Goal: Find specific page/section: Find specific page/section

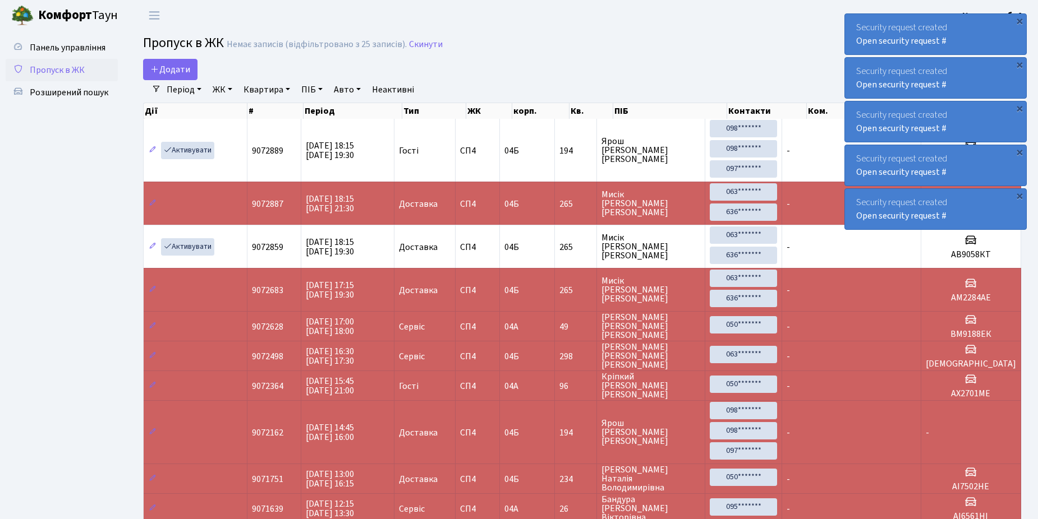
select select "25"
click at [66, 90] on span "Розширений пошук" at bounding box center [69, 92] width 79 height 12
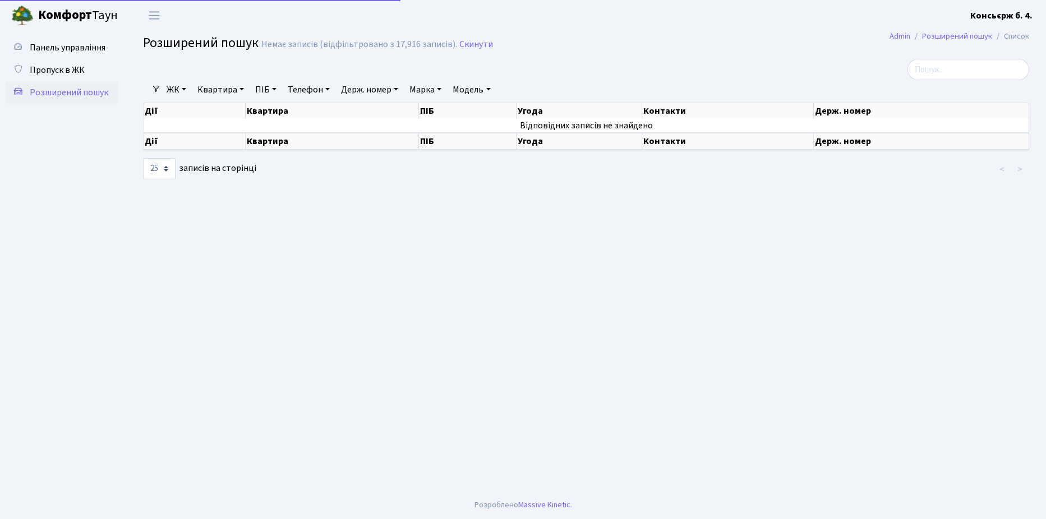
select select "25"
click at [67, 63] on link "Пропуск в ЖК" at bounding box center [62, 70] width 112 height 22
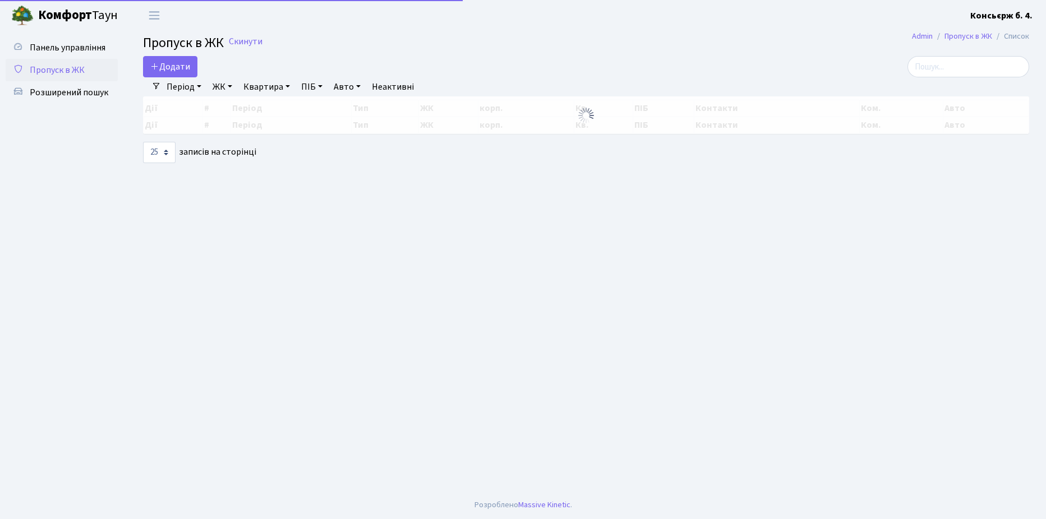
select select "25"
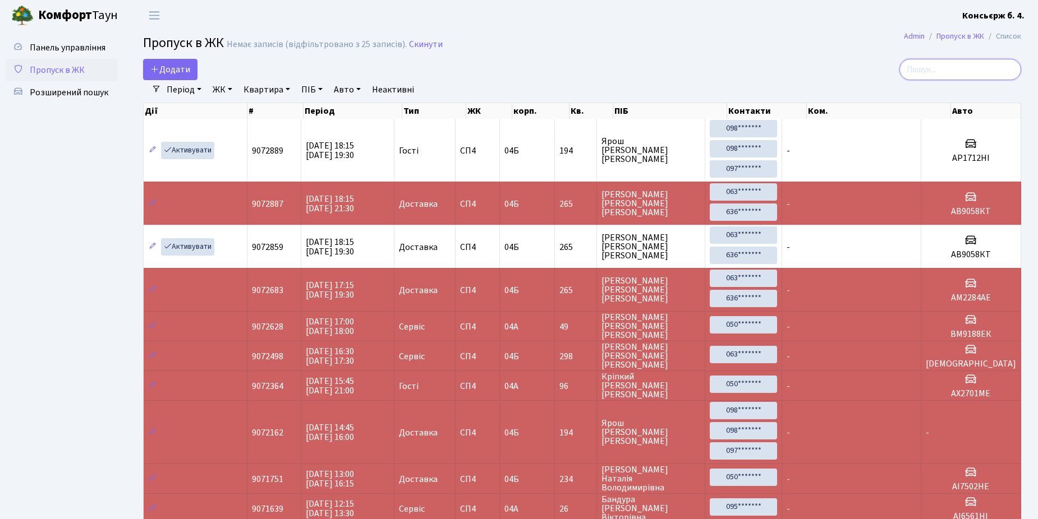
click at [954, 67] on input "search" at bounding box center [960, 69] width 122 height 21
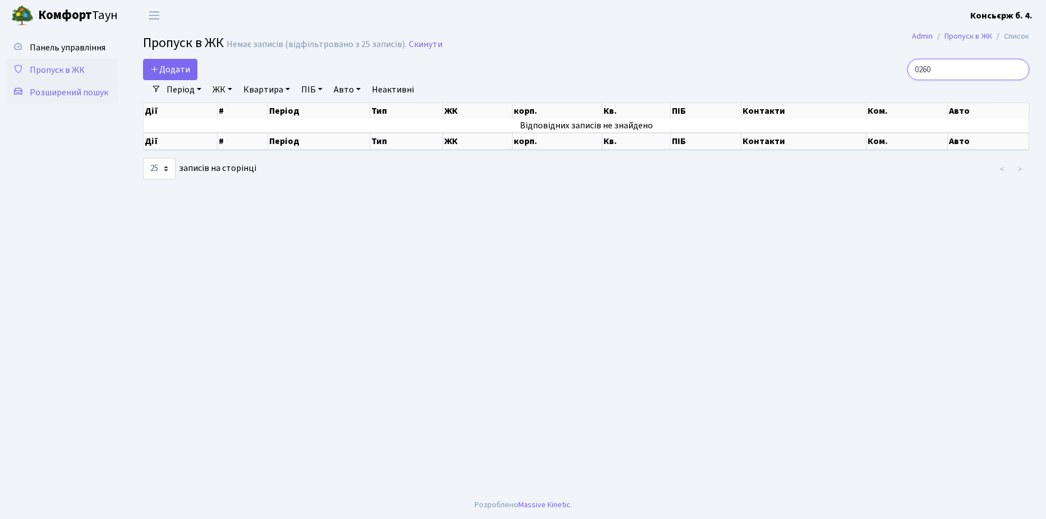
type input "0260"
click at [50, 93] on span "Розширений пошук" at bounding box center [69, 92] width 79 height 12
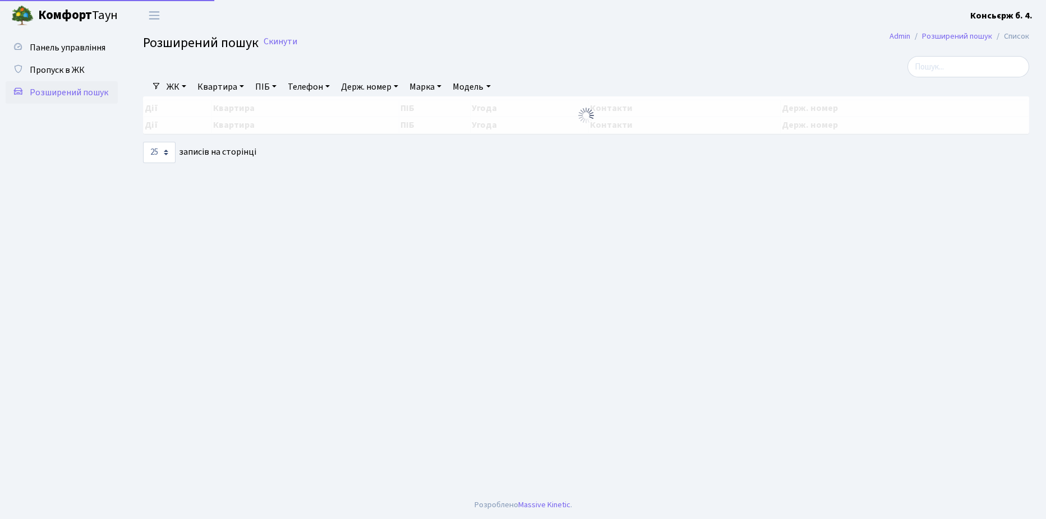
select select "25"
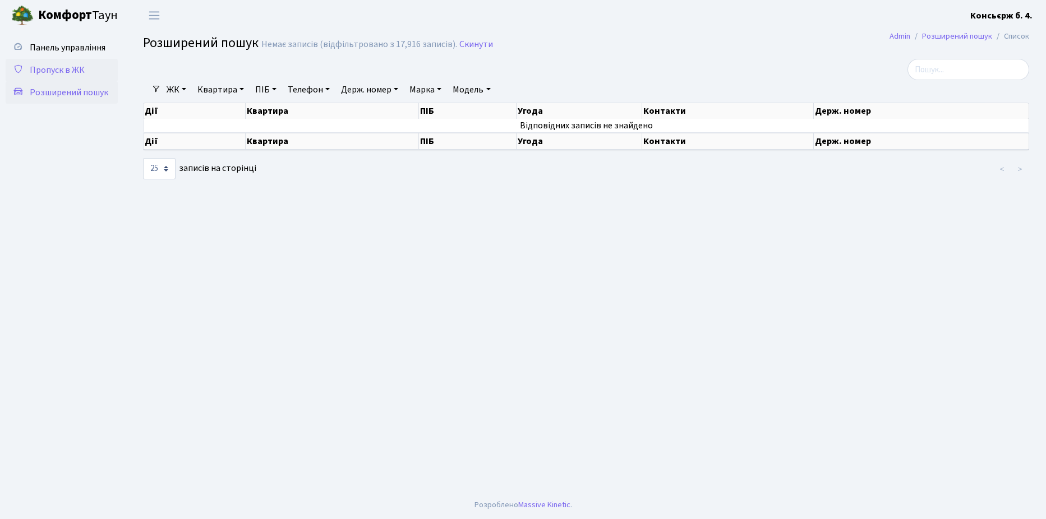
click at [65, 69] on span "Пропуск в ЖК" at bounding box center [57, 70] width 55 height 12
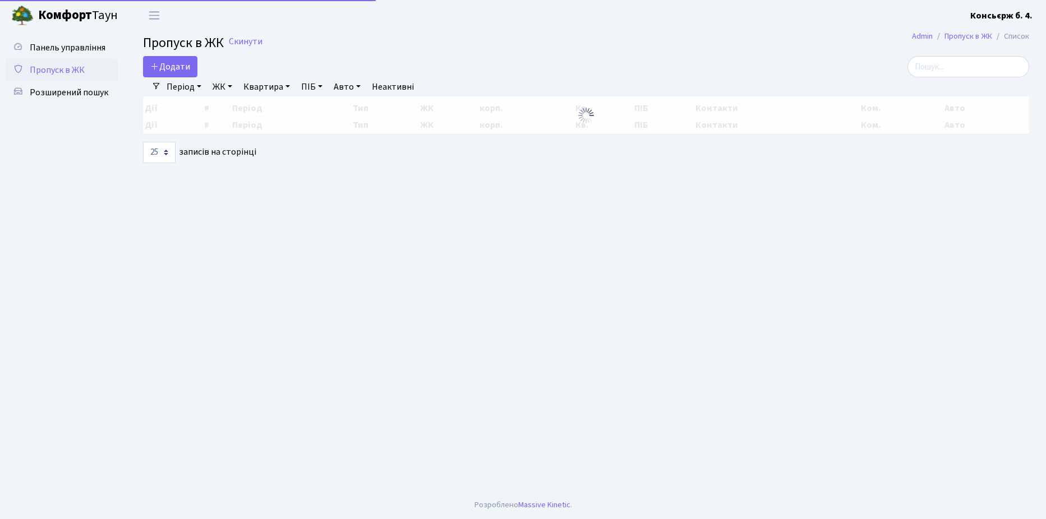
select select "25"
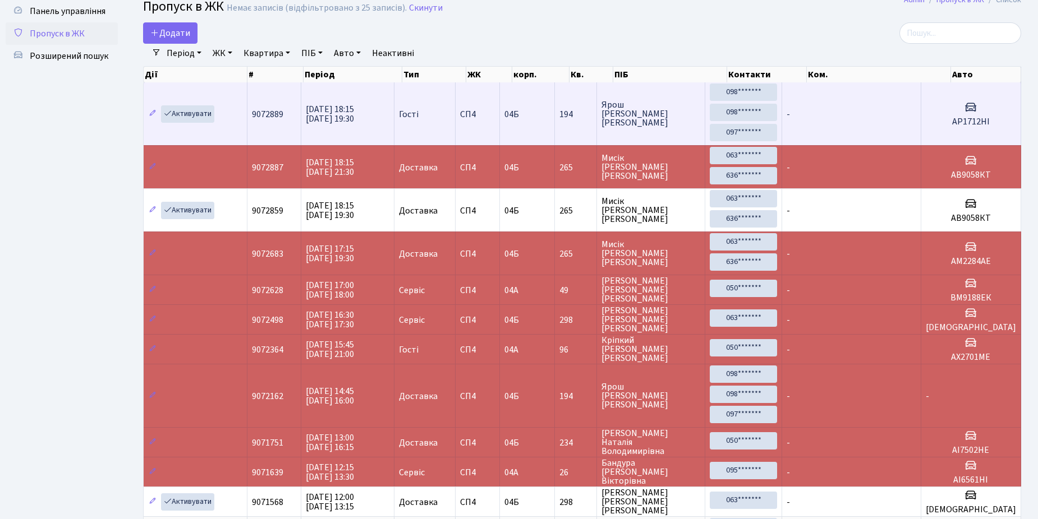
scroll to position [56, 0]
